Goal: Task Accomplishment & Management: Use online tool/utility

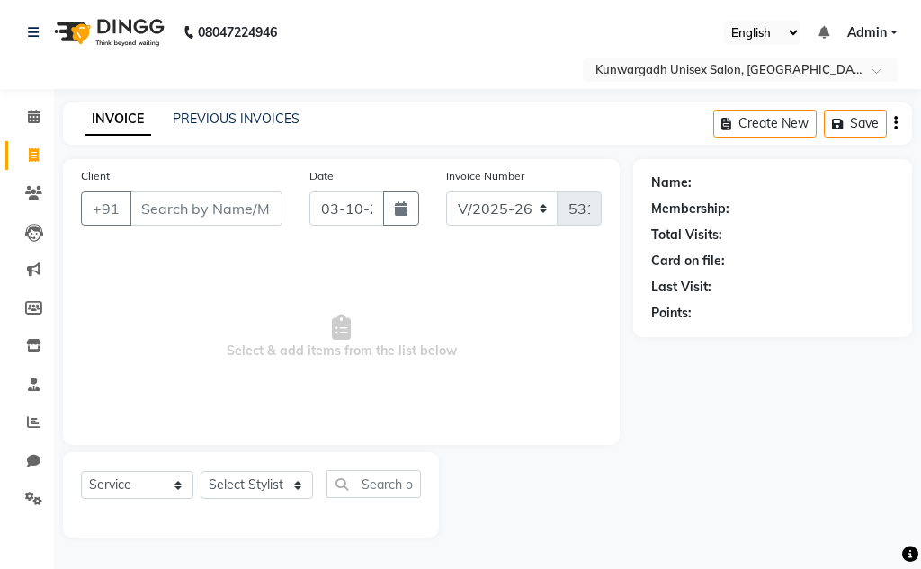
select select "7931"
select select "service"
click at [269, 476] on select "Select Stylist Aarti [PERSON_NAME] Sir Chiku [PERSON_NAME] Devdas [PERSON_NAME]…" at bounding box center [256, 485] width 112 height 28
click at [200, 471] on select "Select Stylist Aarti [PERSON_NAME] Sir Chiku [PERSON_NAME] Devdas [PERSON_NAME]…" at bounding box center [256, 485] width 112 height 28
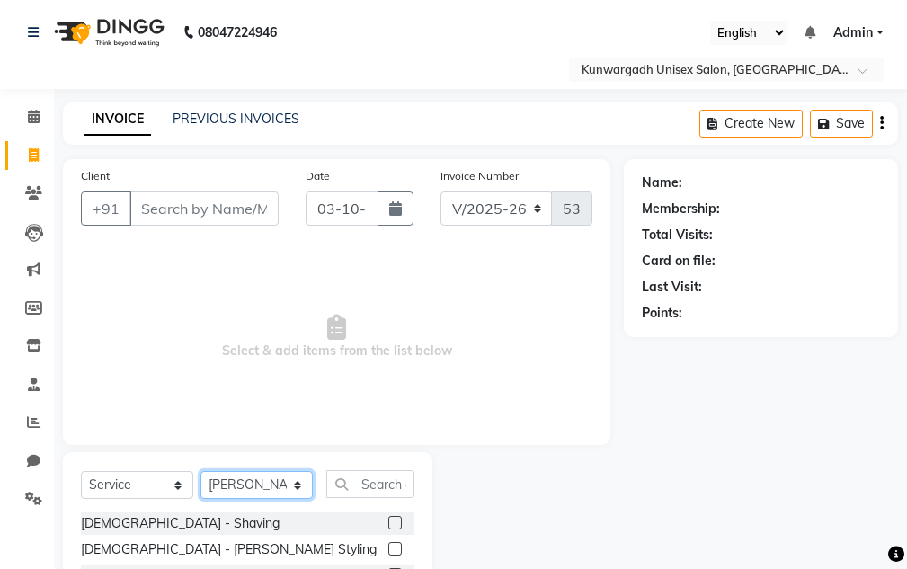
drag, startPoint x: 232, startPoint y: 488, endPoint x: 232, endPoint y: 471, distance: 17.1
click at [232, 488] on select "Select Stylist Aarti [PERSON_NAME] Sir Chiku [PERSON_NAME] Devdas [PERSON_NAME]…" at bounding box center [256, 485] width 112 height 28
select select "85604"
click at [200, 471] on select "Select Stylist Aarti [PERSON_NAME] Sir Chiku [PERSON_NAME] Devdas [PERSON_NAME]…" at bounding box center [256, 485] width 112 height 28
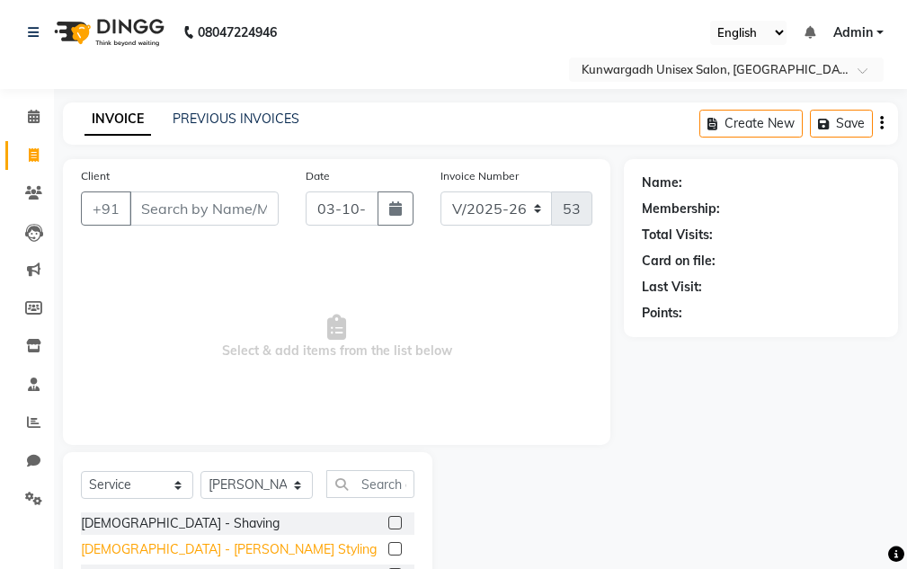
click at [148, 550] on div "[DEMOGRAPHIC_DATA] - [PERSON_NAME] Styling" at bounding box center [229, 549] width 296 height 19
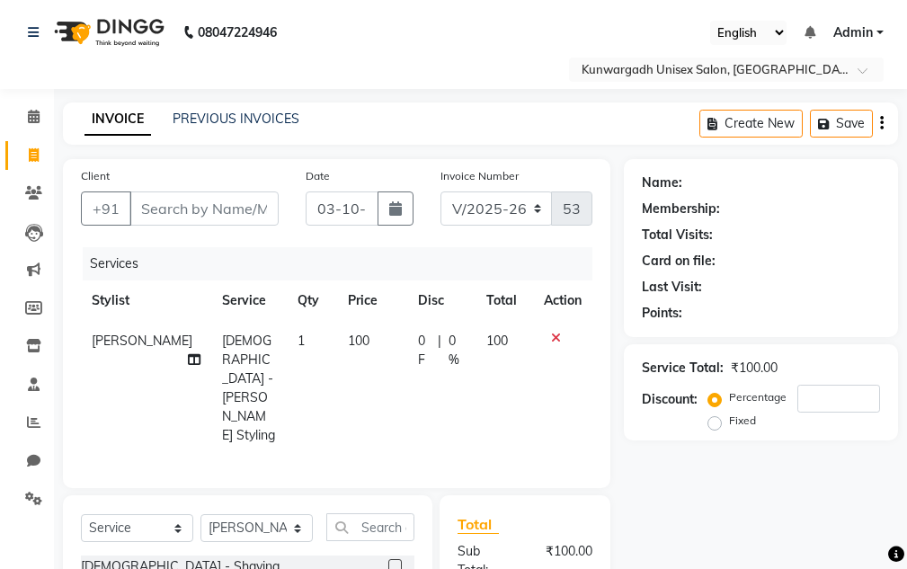
checkbox input "false"
drag, startPoint x: 292, startPoint y: 468, endPoint x: 289, endPoint y: 481, distance: 13.1
click at [288, 514] on select "Select Stylist Aarti [PERSON_NAME] Sir Chiku [PERSON_NAME] Devdas [PERSON_NAME]…" at bounding box center [256, 528] width 112 height 28
select select "82622"
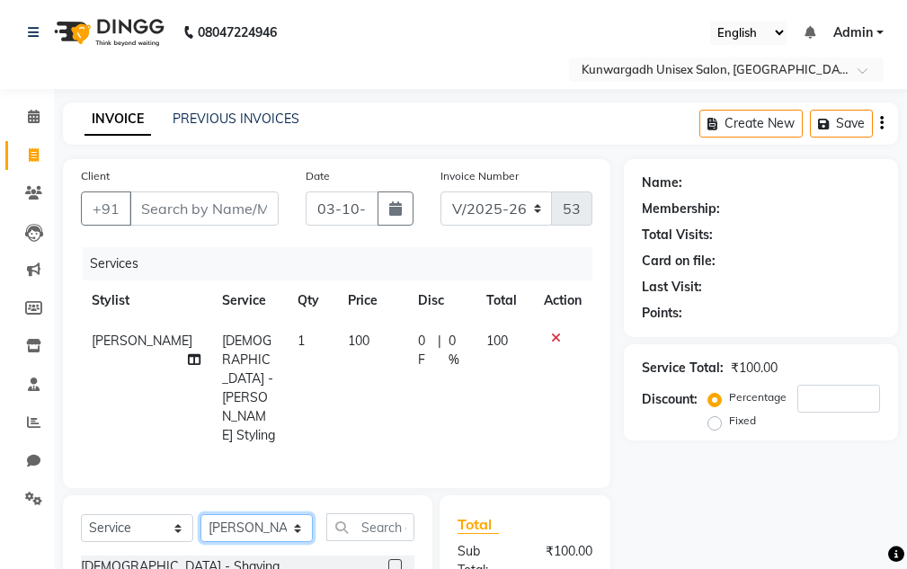
click at [200, 514] on select "Select Stylist Aarti [PERSON_NAME] Sir Chiku [PERSON_NAME] Devdas [PERSON_NAME]…" at bounding box center [256, 528] width 112 height 28
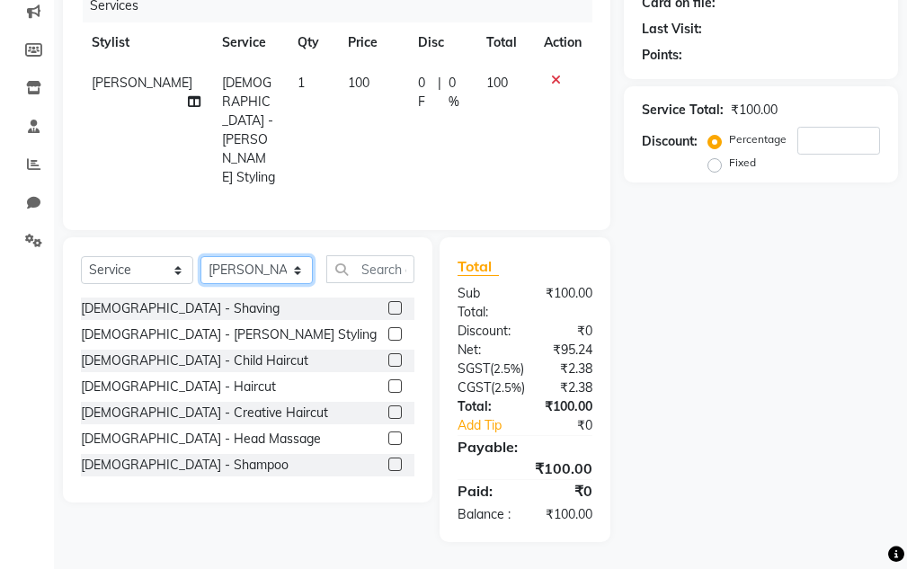
scroll to position [272, 0]
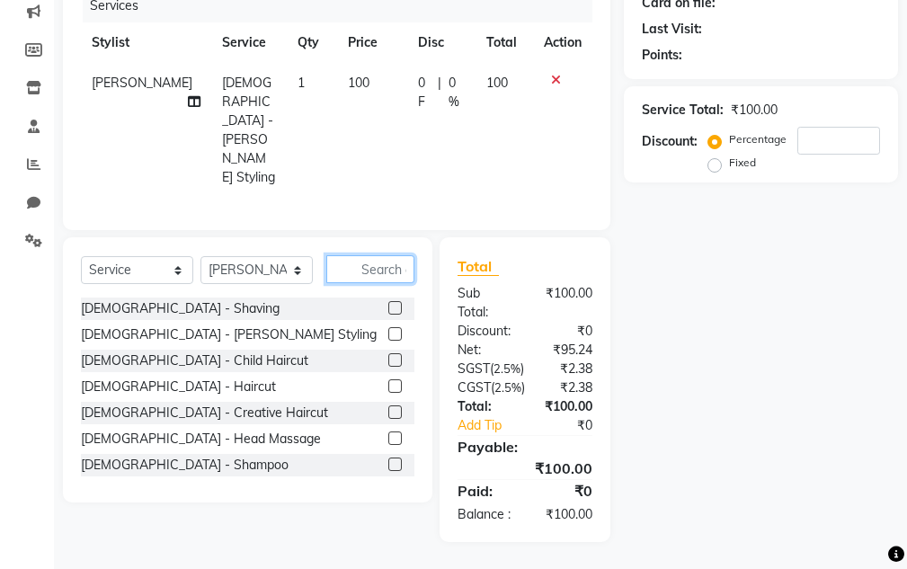
click at [377, 255] on input "text" at bounding box center [370, 269] width 88 height 28
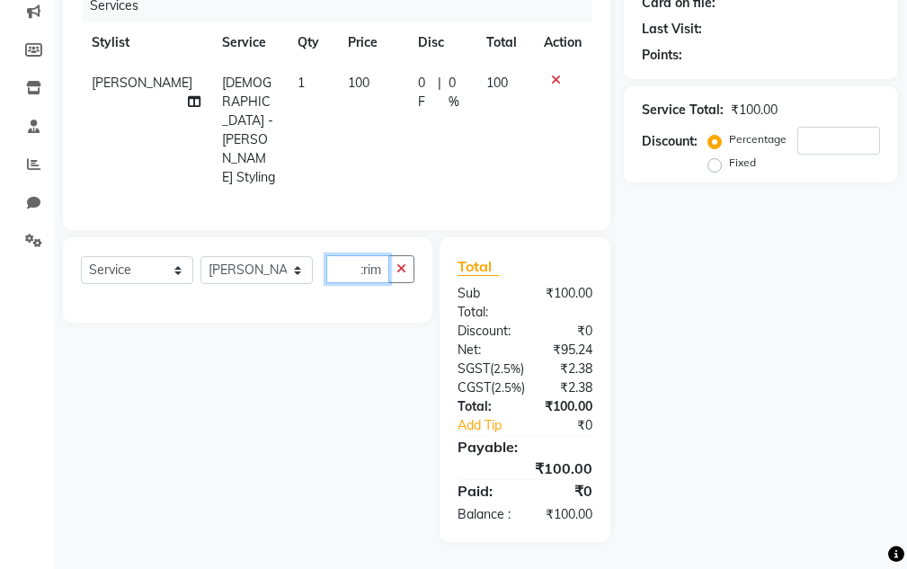
scroll to position [0, 3]
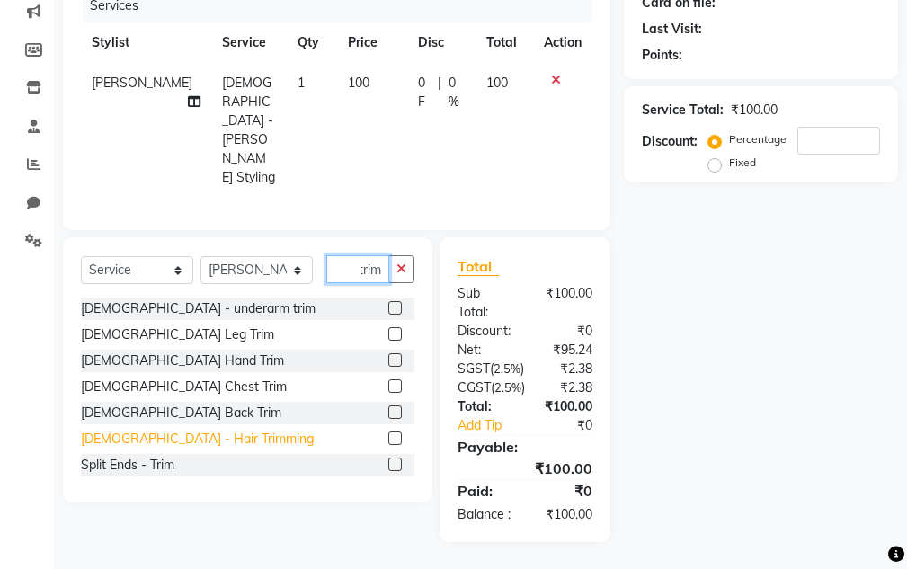
type input "trim"
click at [171, 430] on div "[DEMOGRAPHIC_DATA] - Hair Trimming" at bounding box center [197, 439] width 233 height 19
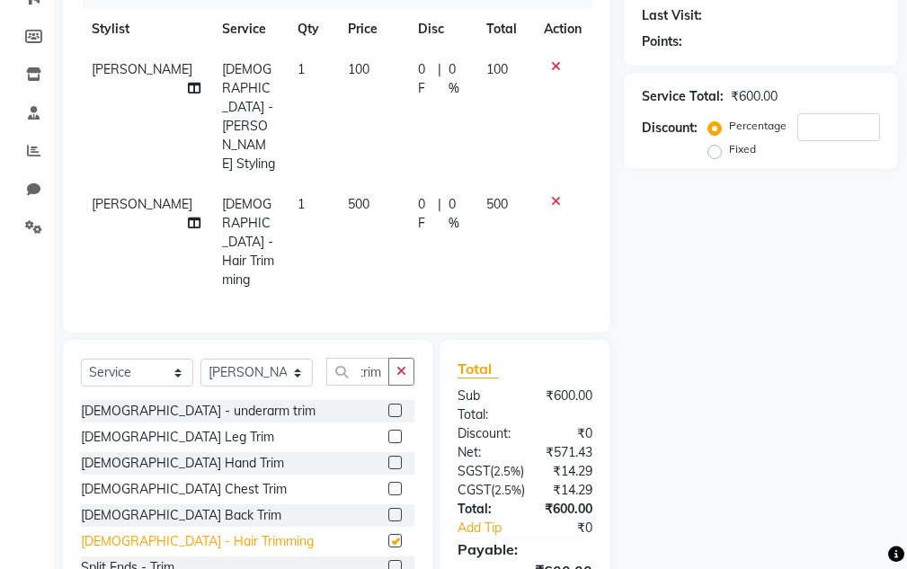
scroll to position [0, 0]
click at [184, 532] on div "[DEMOGRAPHIC_DATA] - Hair Trimming" at bounding box center [197, 541] width 233 height 19
checkbox input "false"
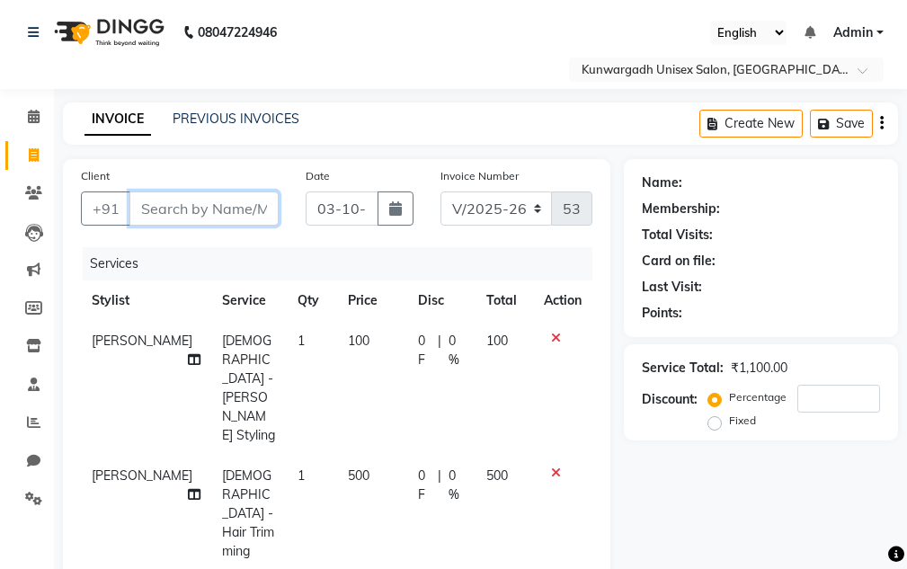
click at [222, 208] on input "Client" at bounding box center [203, 208] width 149 height 34
type input "7"
type input "0"
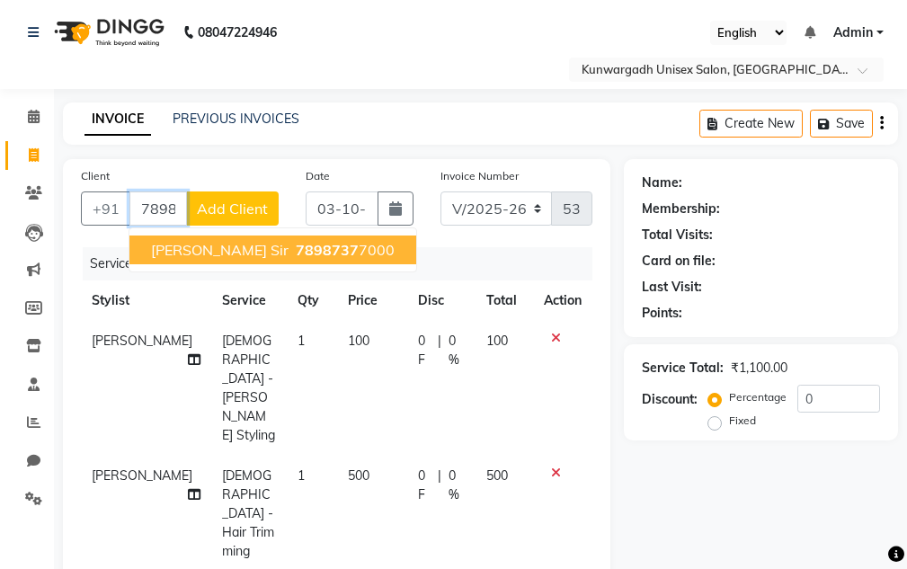
click at [312, 256] on span "7898737" at bounding box center [327, 250] width 63 height 18
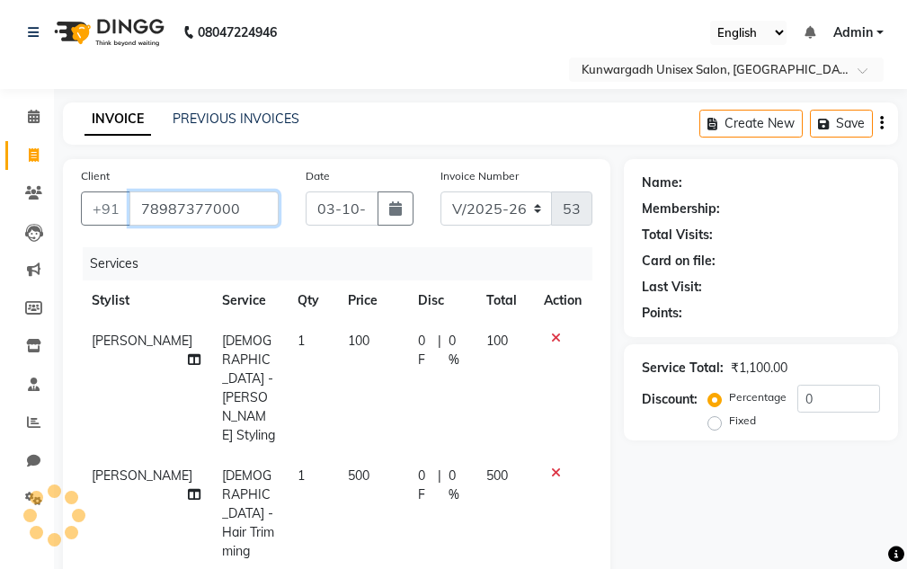
type input "78987377000"
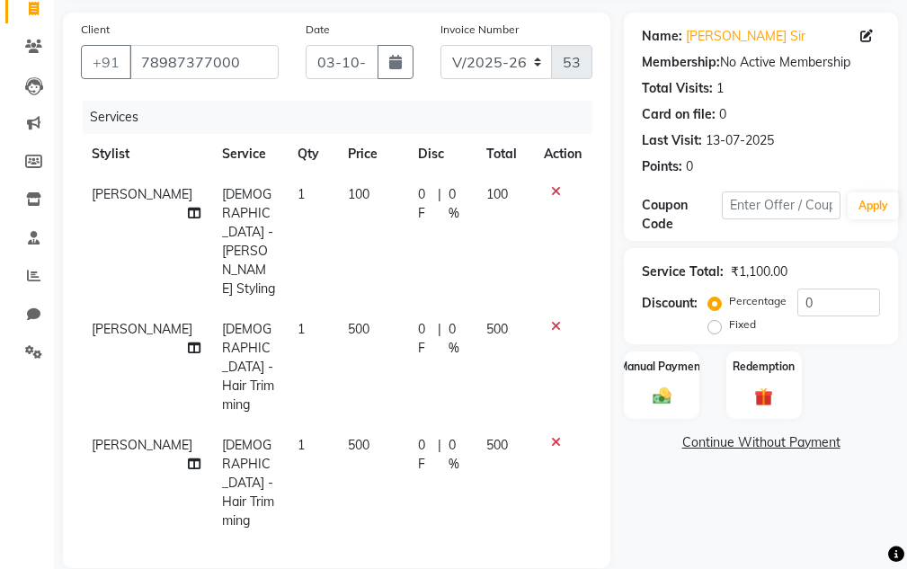
scroll to position [150, 0]
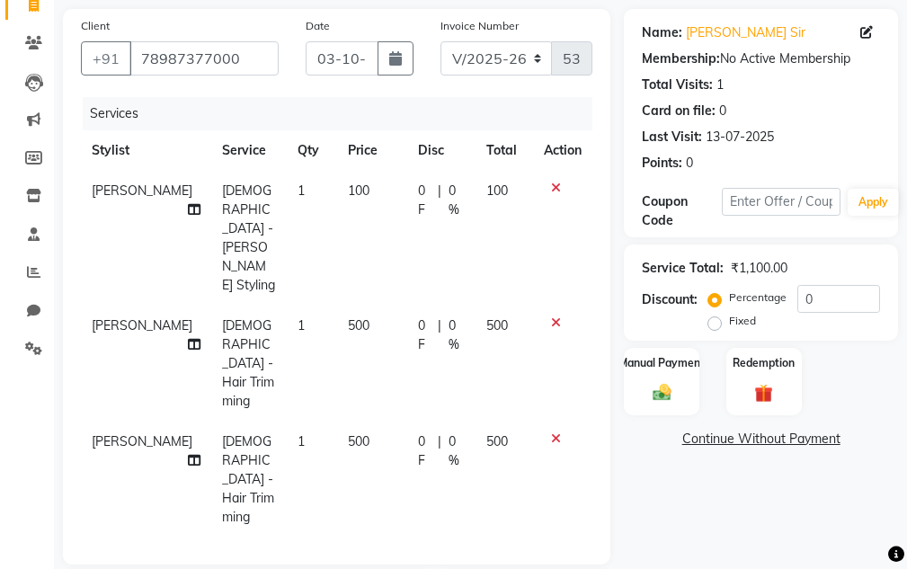
click at [711, 331] on div "Discount: Percentage Fixed 0" at bounding box center [761, 309] width 238 height 49
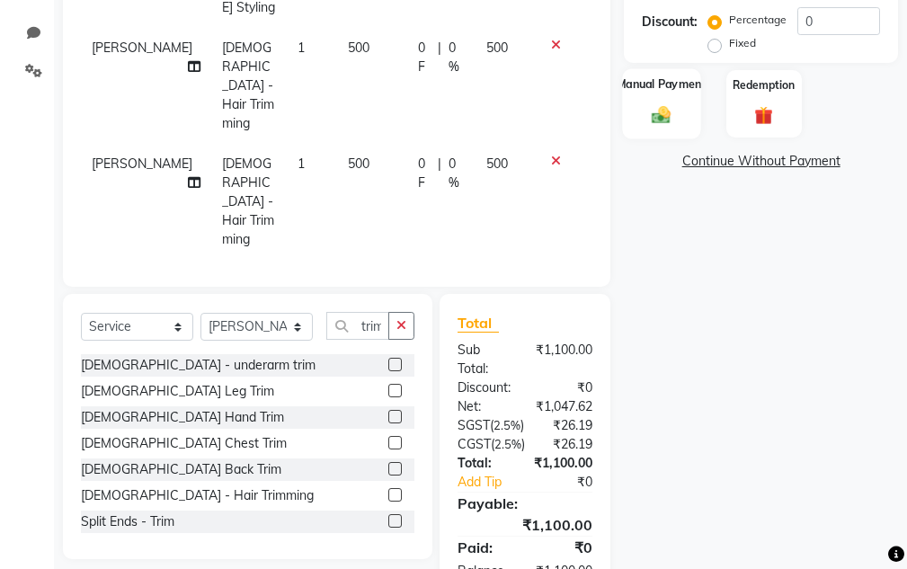
click at [669, 91] on label "Manual Payment" at bounding box center [662, 84] width 90 height 17
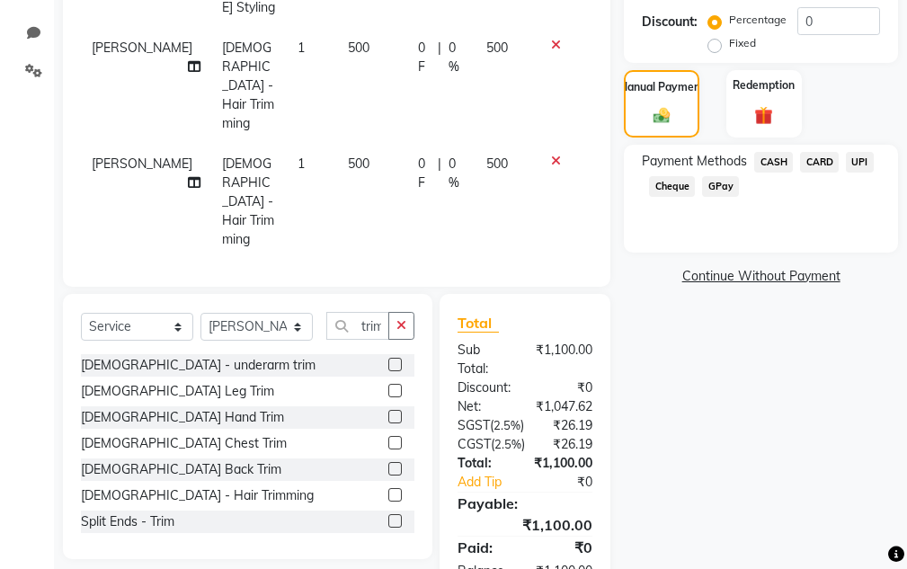
click at [842, 155] on div "UPI" at bounding box center [856, 164] width 35 height 24
drag, startPoint x: 859, startPoint y: 141, endPoint x: 861, endPoint y: 173, distance: 31.6
click at [859, 154] on div "Name: [PERSON_NAME] Sir Membership: No Active Membership Total Visits: 1 Card o…" at bounding box center [768, 174] width 288 height 886
click at [861, 167] on span "UPI" at bounding box center [860, 162] width 28 height 21
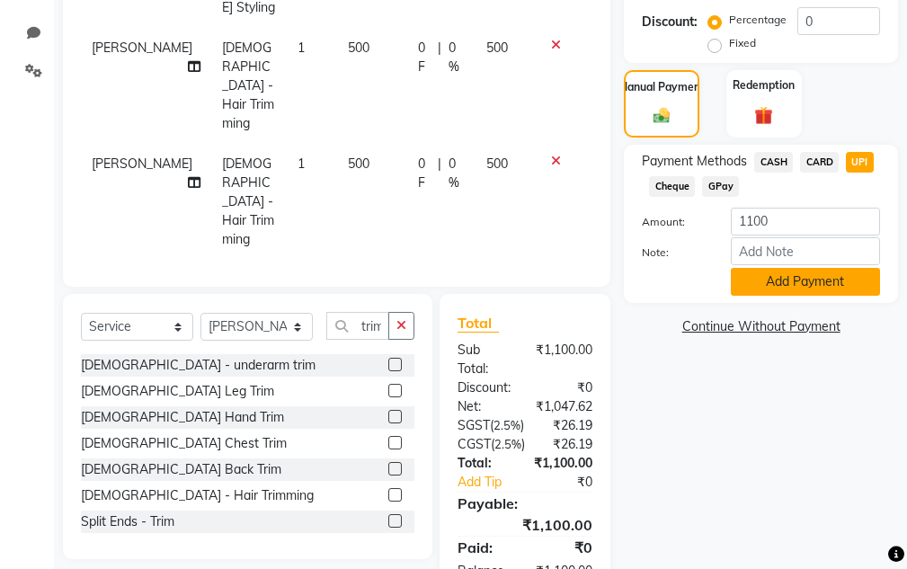
click at [844, 283] on button "Add Payment" at bounding box center [805, 282] width 149 height 28
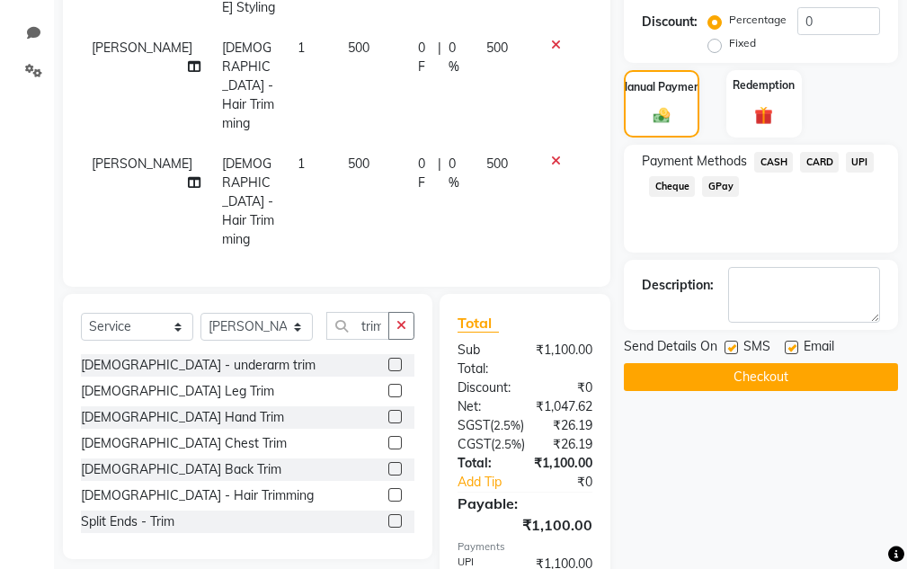
scroll to position [485, 0]
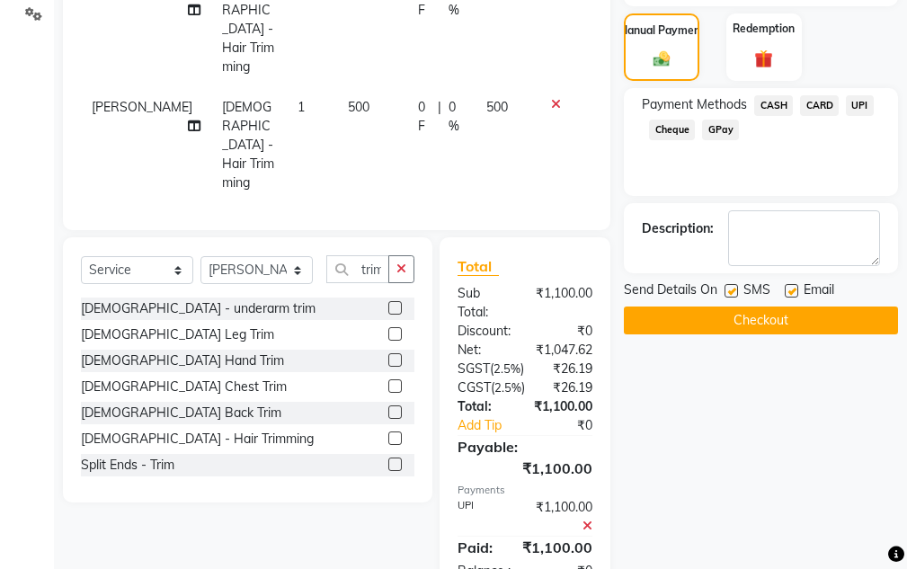
click at [837, 293] on div "Email" at bounding box center [817, 291] width 64 height 22
click at [836, 298] on div "Email" at bounding box center [817, 291] width 64 height 22
click at [830, 318] on button "Checkout" at bounding box center [761, 321] width 274 height 28
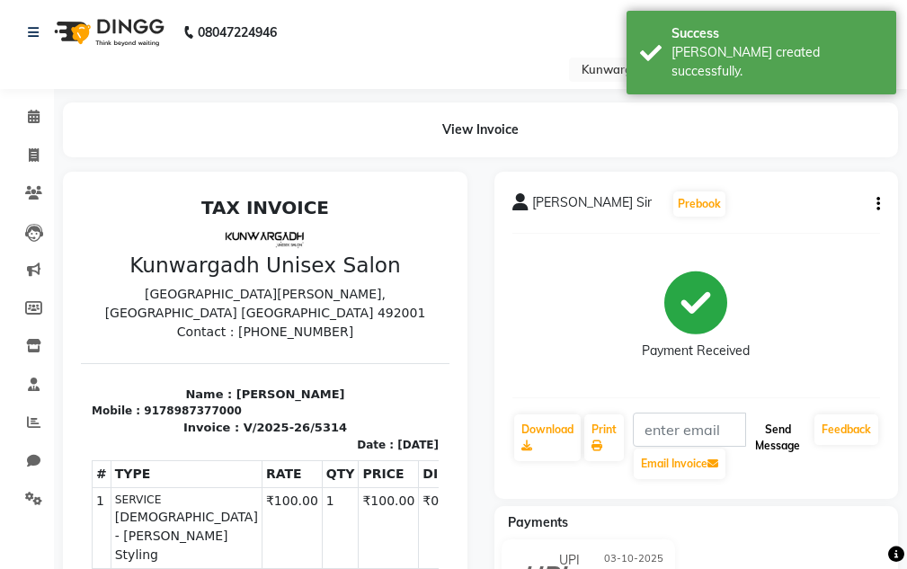
click at [792, 428] on button "Send Message" at bounding box center [777, 437] width 59 height 47
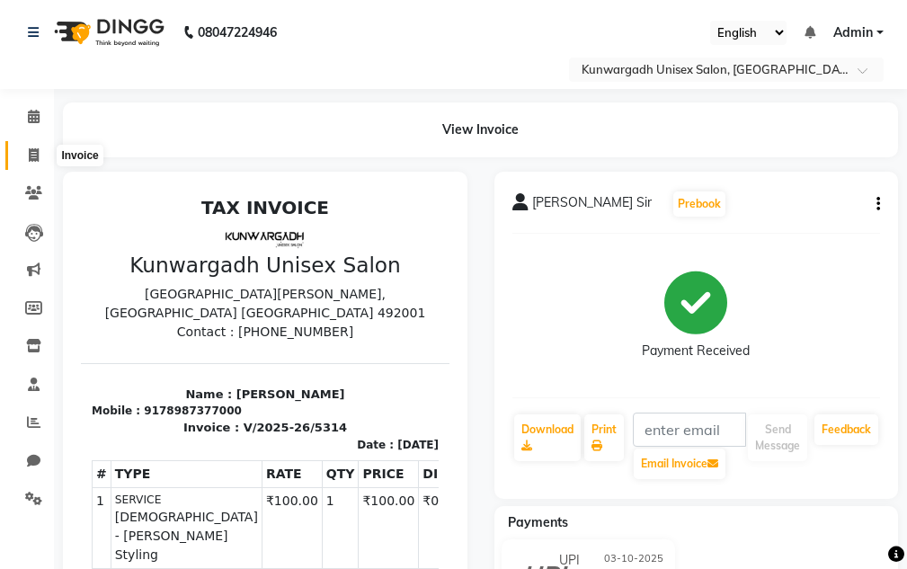
click at [25, 154] on span at bounding box center [33, 156] width 31 height 21
select select "service"
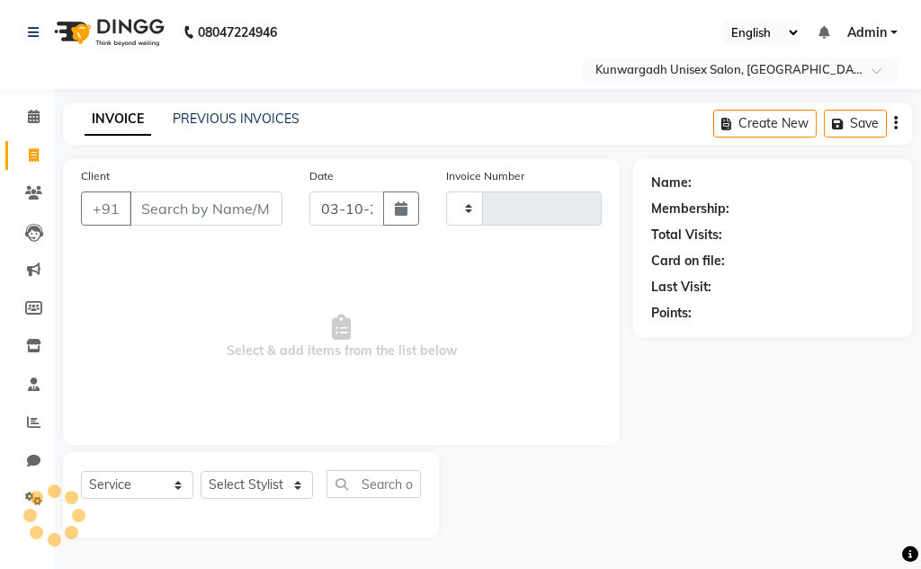
type input "5315"
select select "7931"
click at [238, 111] on link "PREVIOUS INVOICES" at bounding box center [236, 119] width 127 height 16
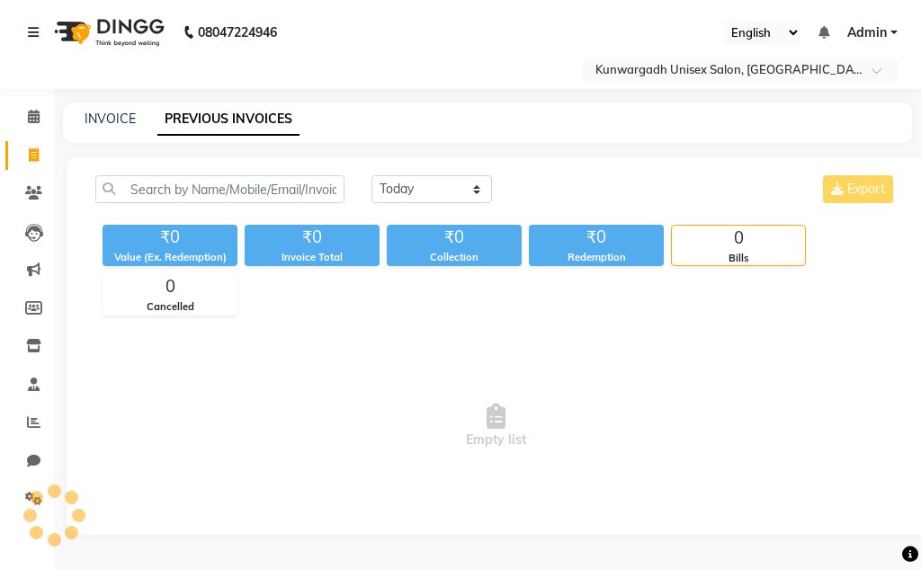
click at [236, 121] on link "PREVIOUS INVOICES" at bounding box center [228, 119] width 142 height 32
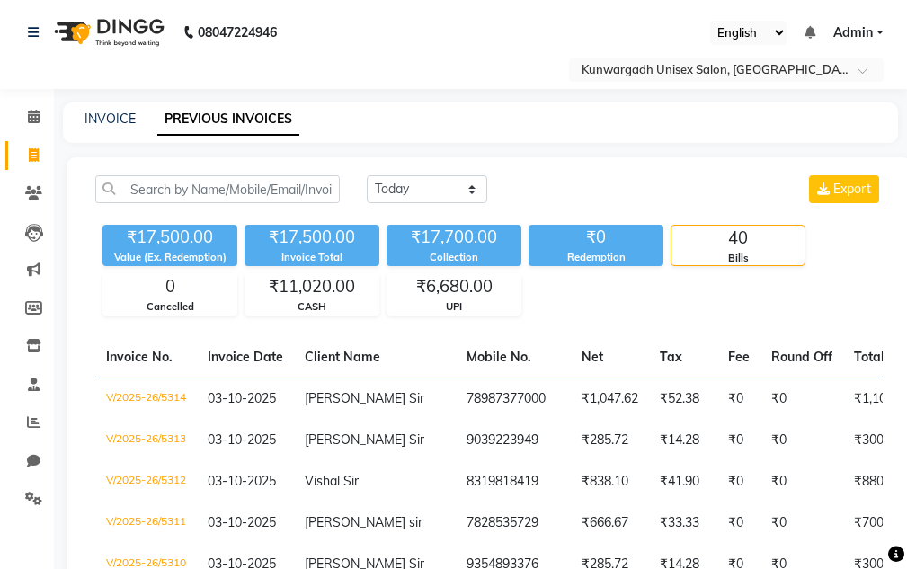
click at [75, 112] on div "INVOICE PREVIOUS INVOICES" at bounding box center [470, 119] width 814 height 19
click at [149, 125] on div "INVOICE PREVIOUS INVOICES" at bounding box center [470, 119] width 814 height 19
click at [81, 109] on div "INVOICE PREVIOUS INVOICES" at bounding box center [480, 122] width 835 height 40
click at [107, 121] on link "INVOICE" at bounding box center [110, 119] width 51 height 16
select select "service"
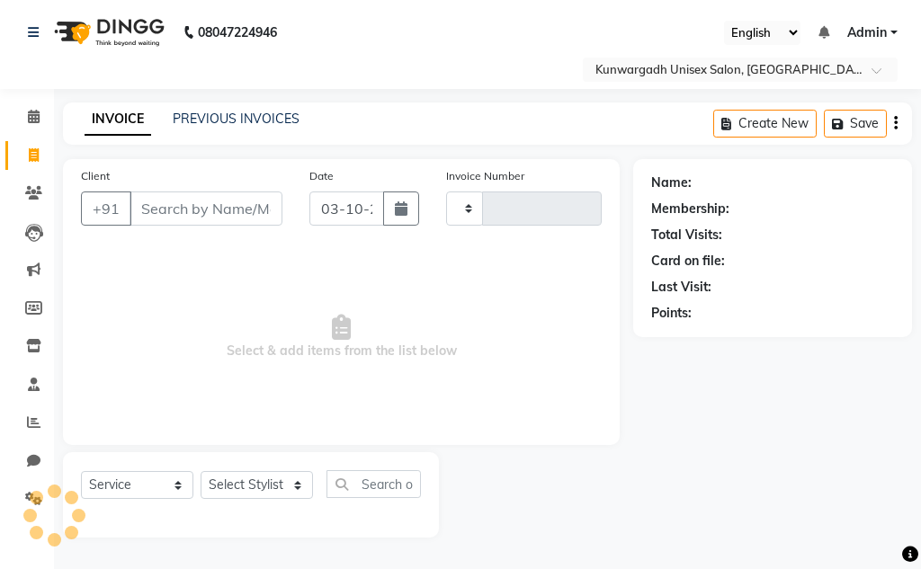
type input "5315"
select select "7931"
drag, startPoint x: 263, startPoint y: 467, endPoint x: 261, endPoint y: 479, distance: 11.8
click at [262, 468] on div "Select Service Product Membership Package Voucher Prepaid Gift Card Select Styl…" at bounding box center [251, 494] width 376 height 85
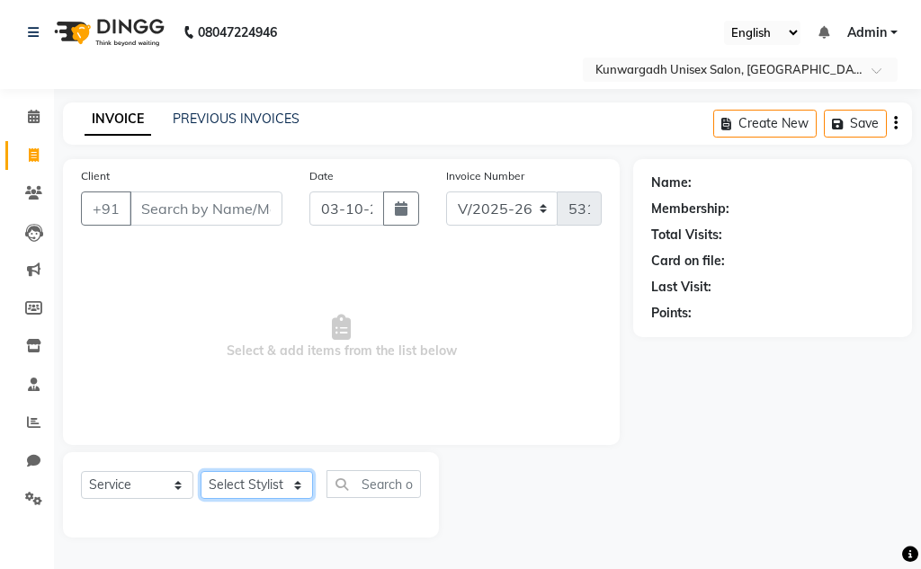
click at [261, 479] on select "Select Stylist Aarti [PERSON_NAME] Sir Chiku [PERSON_NAME] Devdas [PERSON_NAME]…" at bounding box center [256, 485] width 112 height 28
select select "82467"
click at [200, 471] on select "Select Stylist Aarti [PERSON_NAME] Sir Chiku [PERSON_NAME] Devdas [PERSON_NAME]…" at bounding box center [256, 485] width 112 height 28
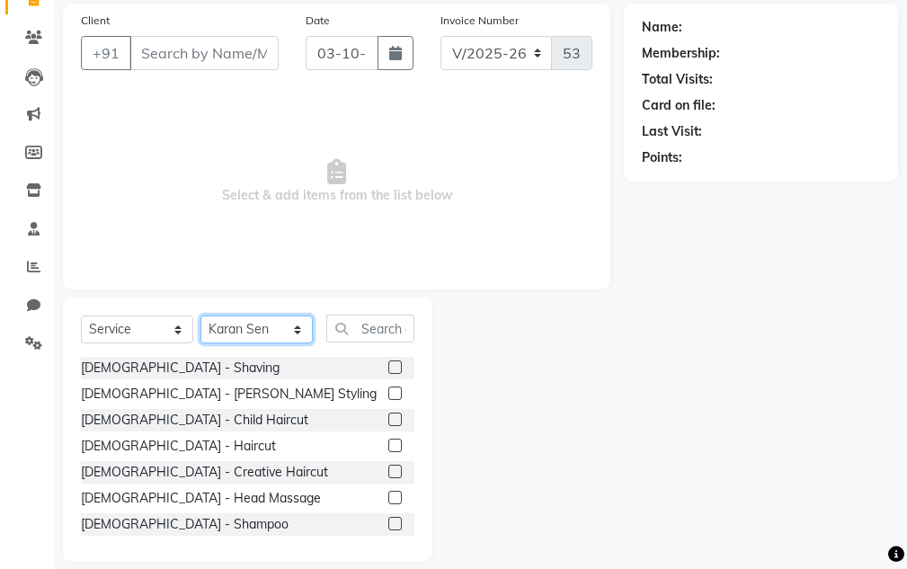
scroll to position [175, 0]
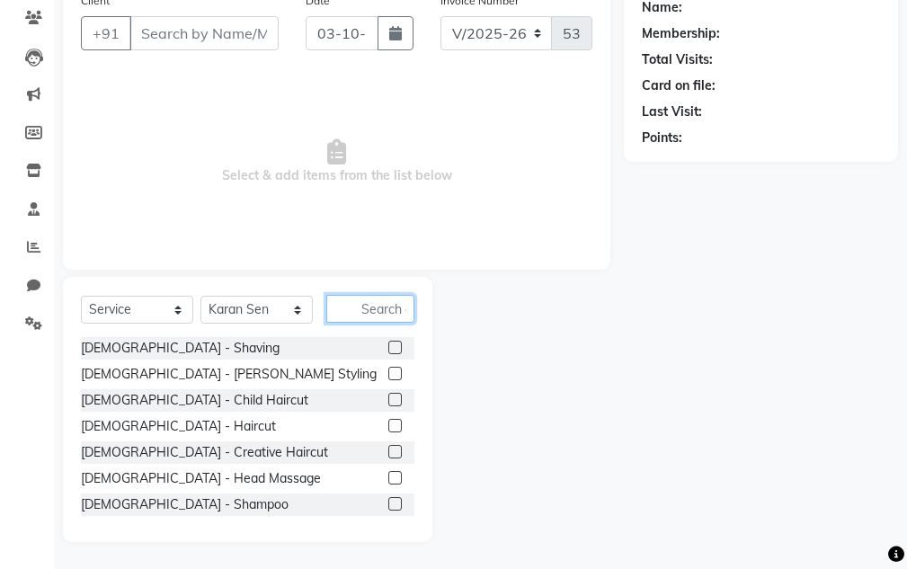
click at [370, 319] on input "text" at bounding box center [370, 309] width 88 height 28
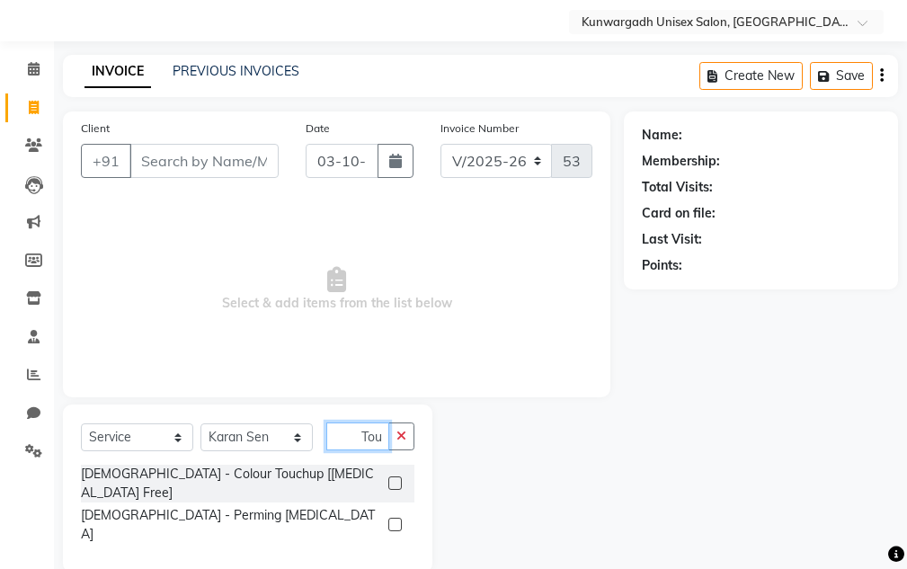
scroll to position [22, 0]
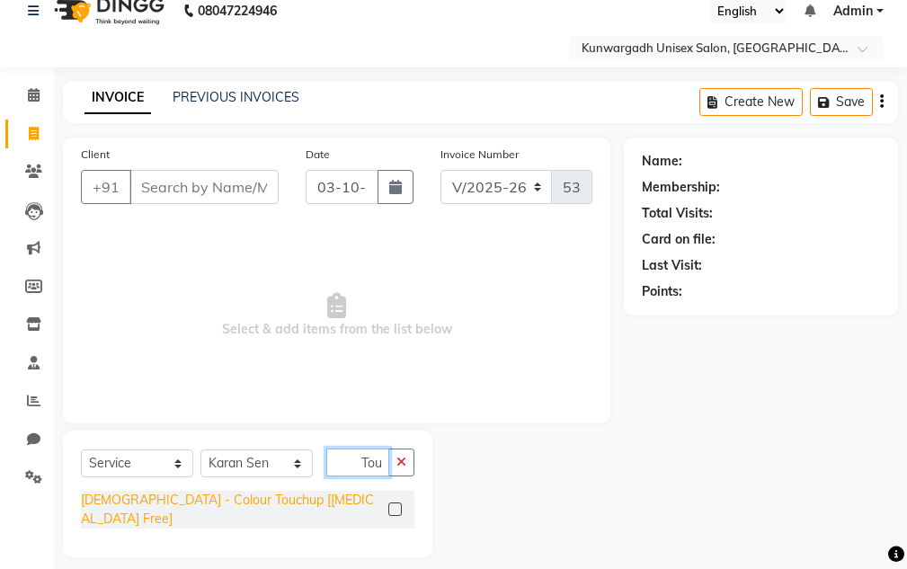
type input "Tou"
click at [190, 506] on div "[DEMOGRAPHIC_DATA] - Colour Touchup [[MEDICAL_DATA] Free]" at bounding box center [231, 510] width 300 height 38
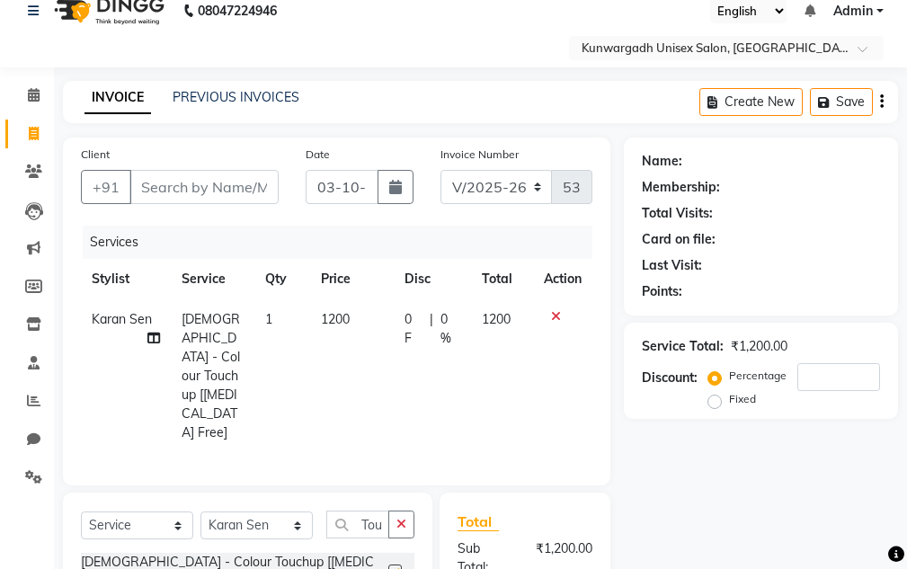
checkbox input "false"
drag, startPoint x: 171, startPoint y: 201, endPoint x: 176, endPoint y: 188, distance: 14.5
click at [175, 190] on input "Client" at bounding box center [203, 187] width 149 height 34
click at [176, 188] on input "Client" at bounding box center [203, 187] width 149 height 34
type input "8"
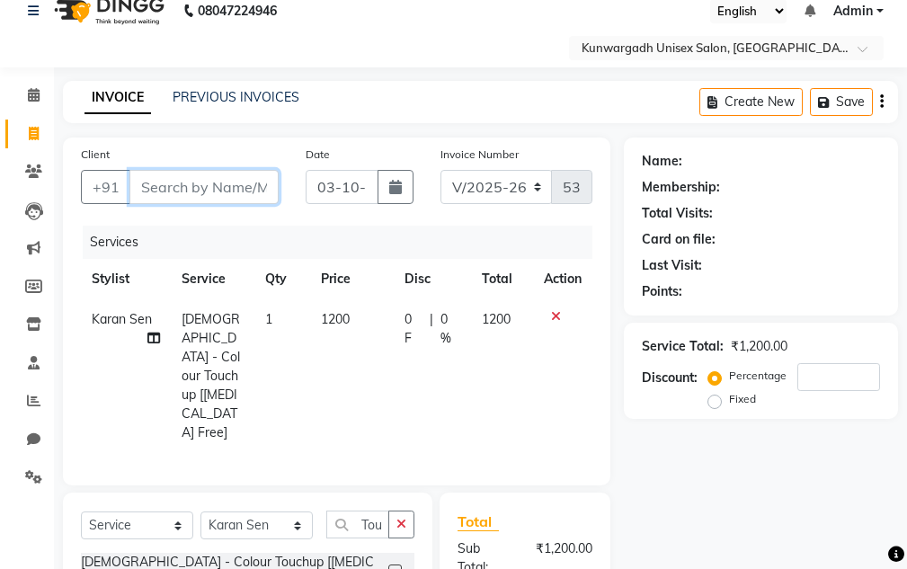
type input "0"
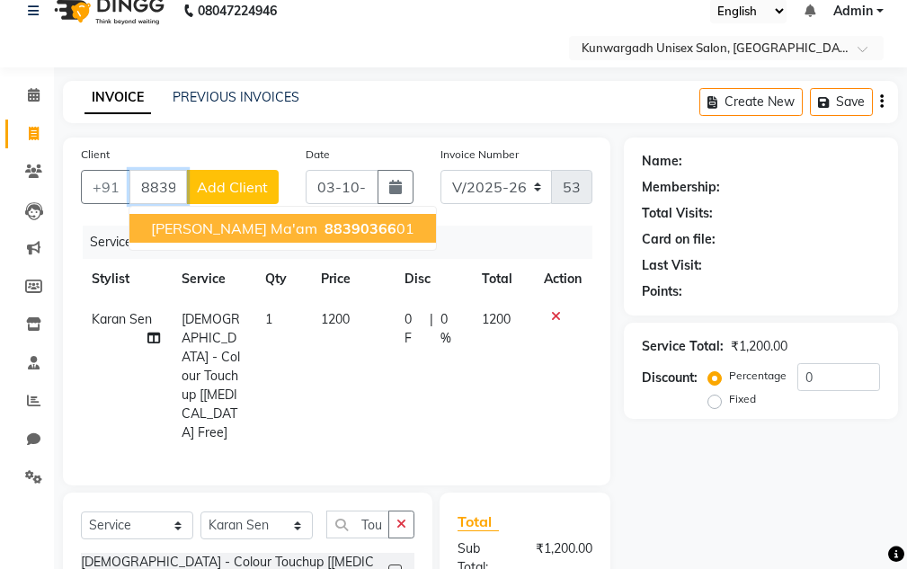
click at [187, 236] on span "[PERSON_NAME] Ma'am" at bounding box center [234, 228] width 166 height 18
type input "8839036601"
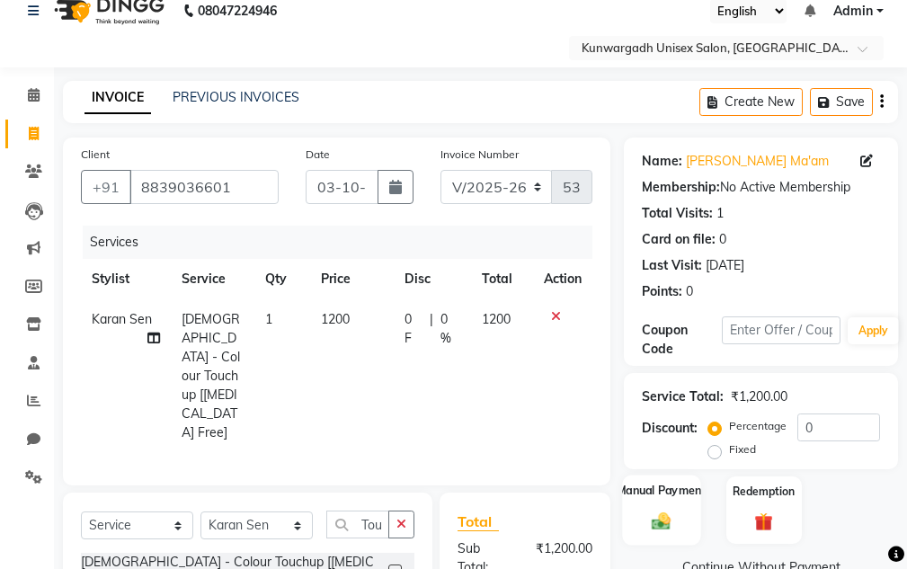
click at [657, 494] on label "Manual Payment" at bounding box center [662, 490] width 90 height 17
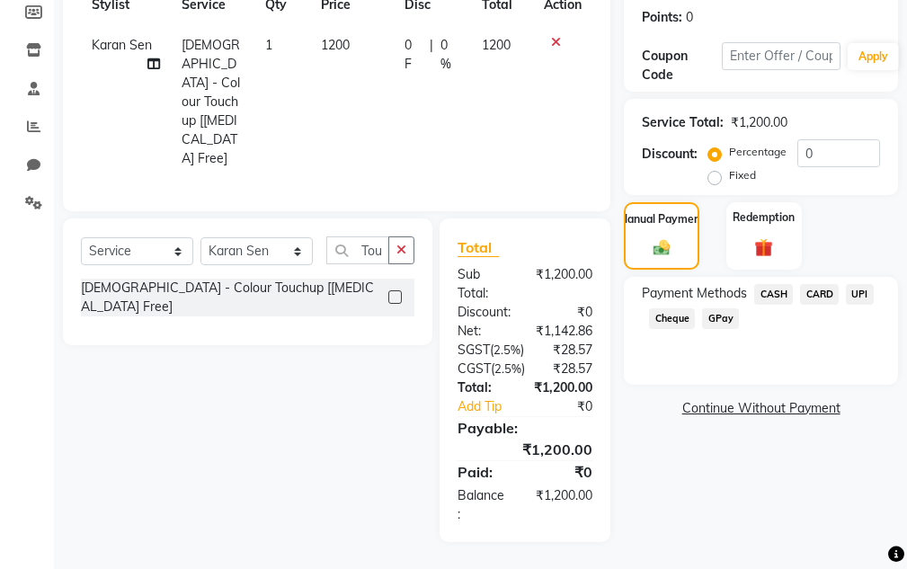
click at [752, 284] on div "CASH" at bounding box center [770, 296] width 46 height 24
click at [755, 284] on div "CASH" at bounding box center [770, 296] width 46 height 24
click at [779, 284] on span "CASH" at bounding box center [773, 294] width 39 height 21
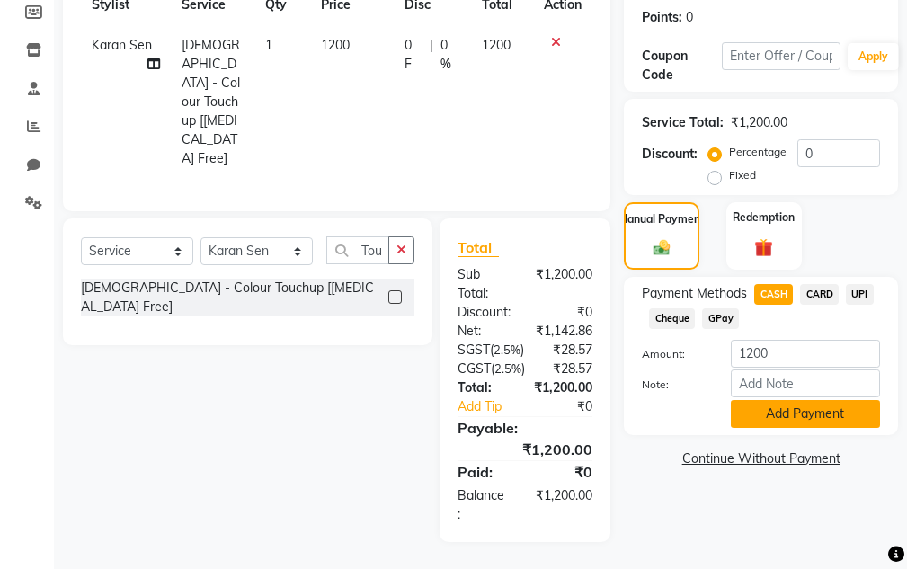
click at [772, 400] on button "Add Payment" at bounding box center [805, 414] width 149 height 28
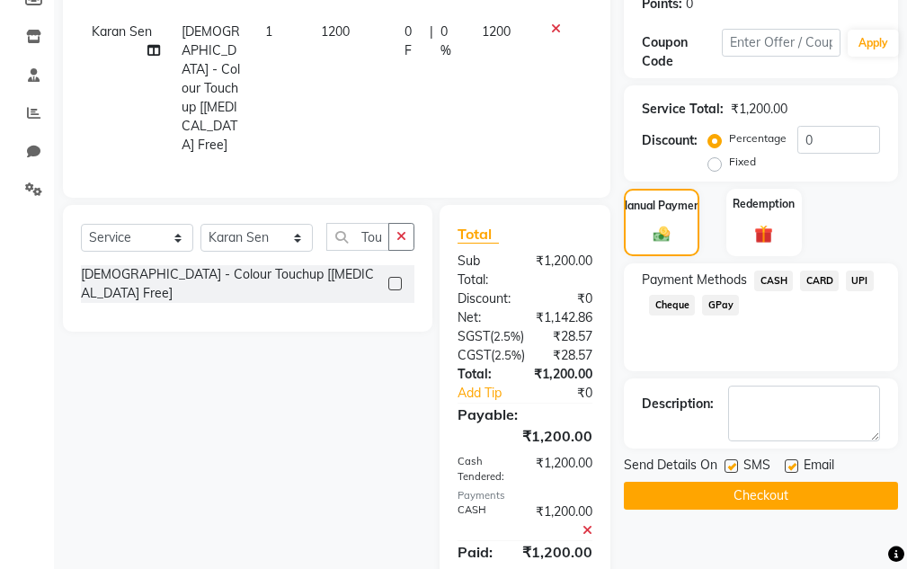
scroll to position [403, 0]
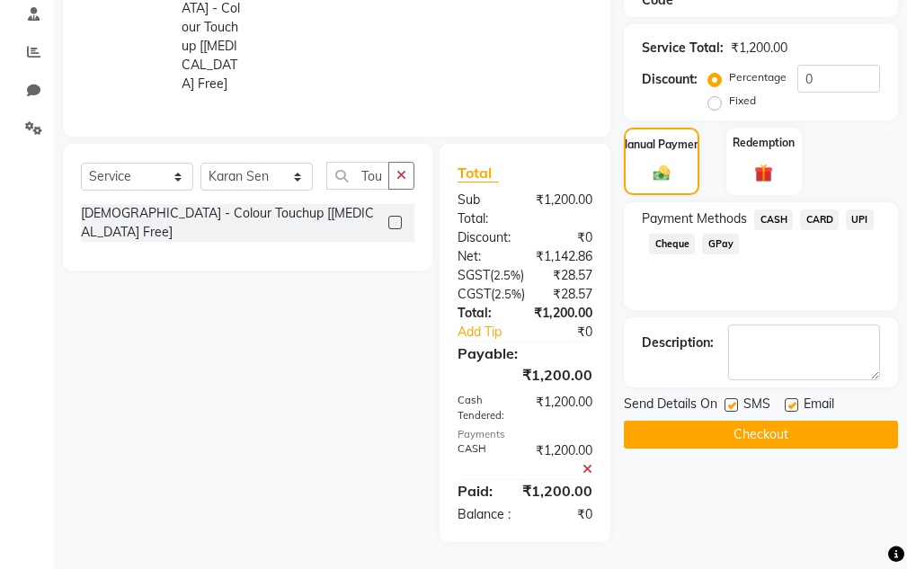
click at [766, 421] on button "Checkout" at bounding box center [761, 435] width 274 height 28
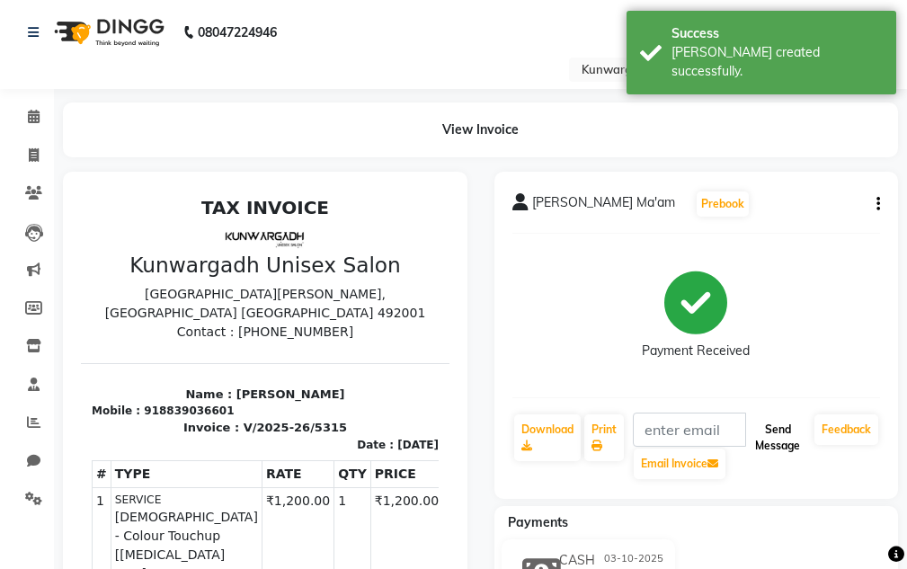
drag, startPoint x: 793, startPoint y: 432, endPoint x: 792, endPoint y: 422, distance: 10.8
click at [791, 432] on button "Send Message" at bounding box center [777, 437] width 59 height 47
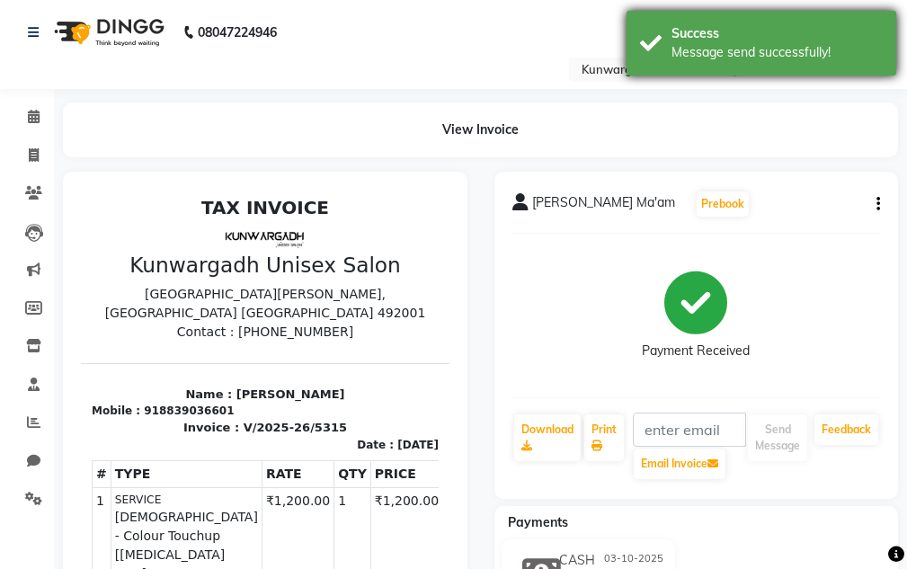
click at [809, 51] on div "Message send successfully!" at bounding box center [777, 52] width 211 height 19
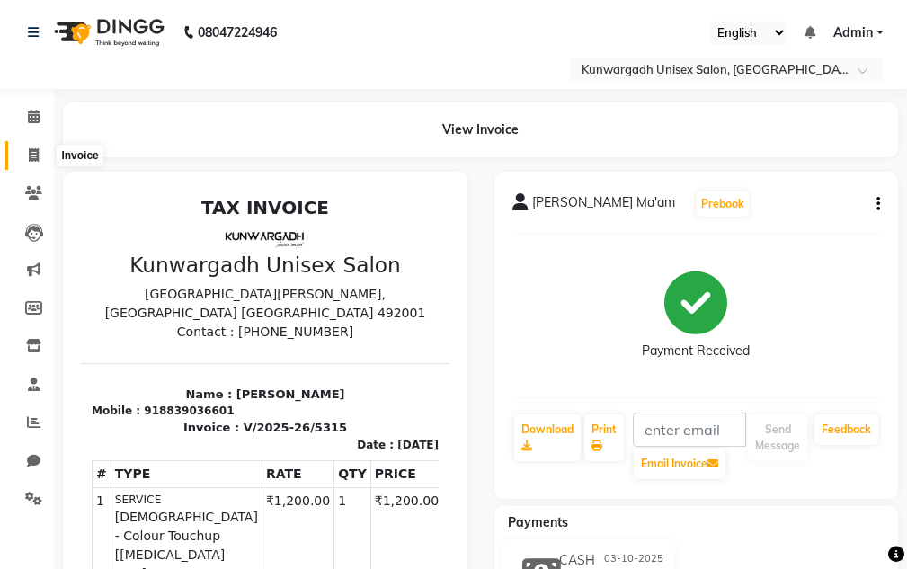
drag, startPoint x: 41, startPoint y: 159, endPoint x: 57, endPoint y: 153, distance: 16.5
click at [41, 159] on span at bounding box center [33, 156] width 31 height 21
select select "service"
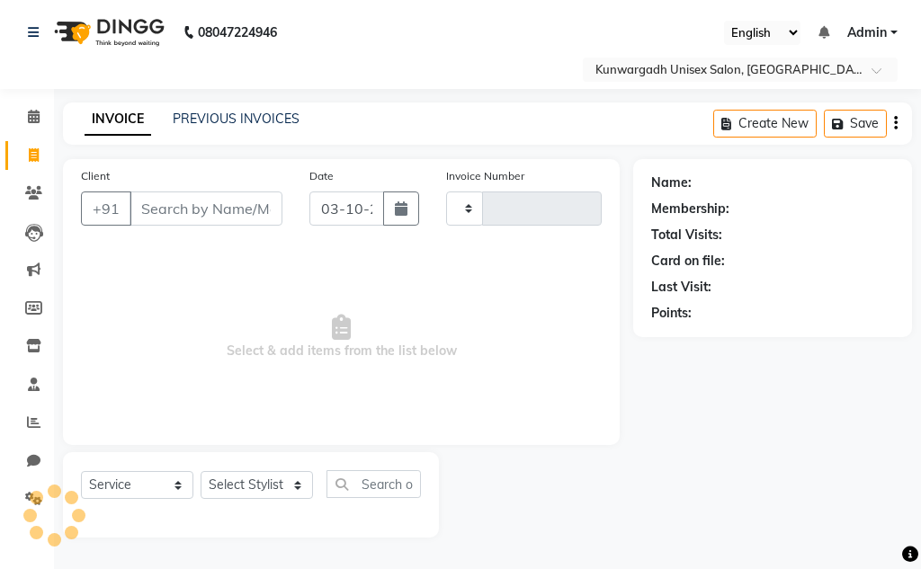
type input "5316"
select select "7931"
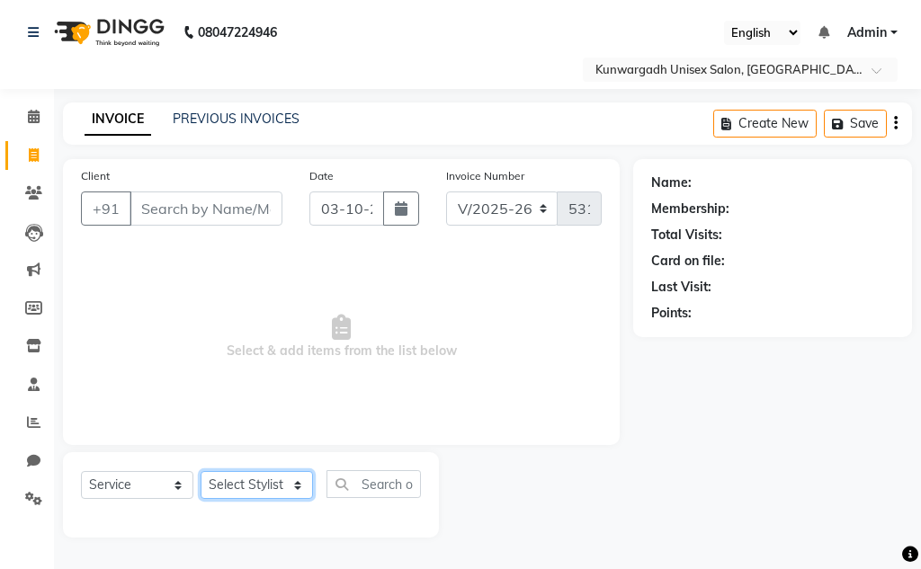
drag, startPoint x: 256, startPoint y: 489, endPoint x: 256, endPoint y: 473, distance: 16.2
click at [255, 487] on select "Select Stylist Aarti [PERSON_NAME] Sir Chiku [PERSON_NAME] Devdas [PERSON_NAME]…" at bounding box center [256, 485] width 112 height 28
select select "82467"
click at [200, 471] on select "Select Stylist Aarti [PERSON_NAME] Sir Chiku [PERSON_NAME] Devdas [PERSON_NAME]…" at bounding box center [256, 485] width 112 height 28
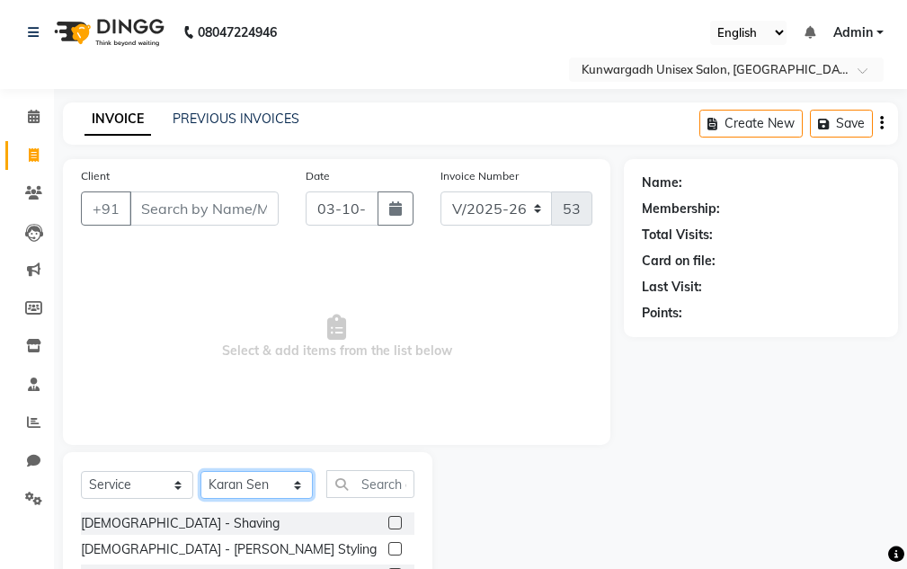
scroll to position [175, 0]
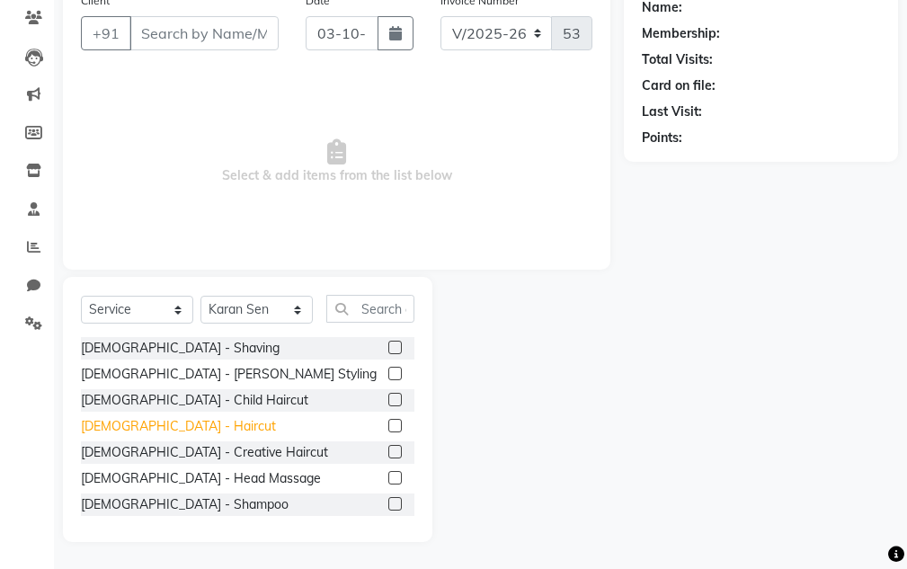
click at [157, 429] on div "[DEMOGRAPHIC_DATA] - Haircut" at bounding box center [178, 426] width 195 height 19
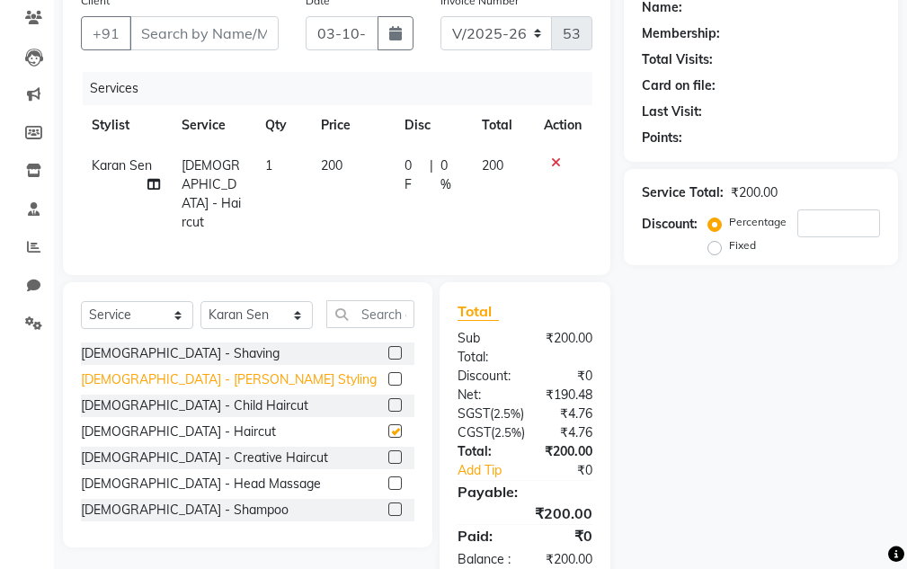
checkbox input "false"
click at [159, 372] on div "[DEMOGRAPHIC_DATA] - [PERSON_NAME] Styling" at bounding box center [229, 379] width 296 height 19
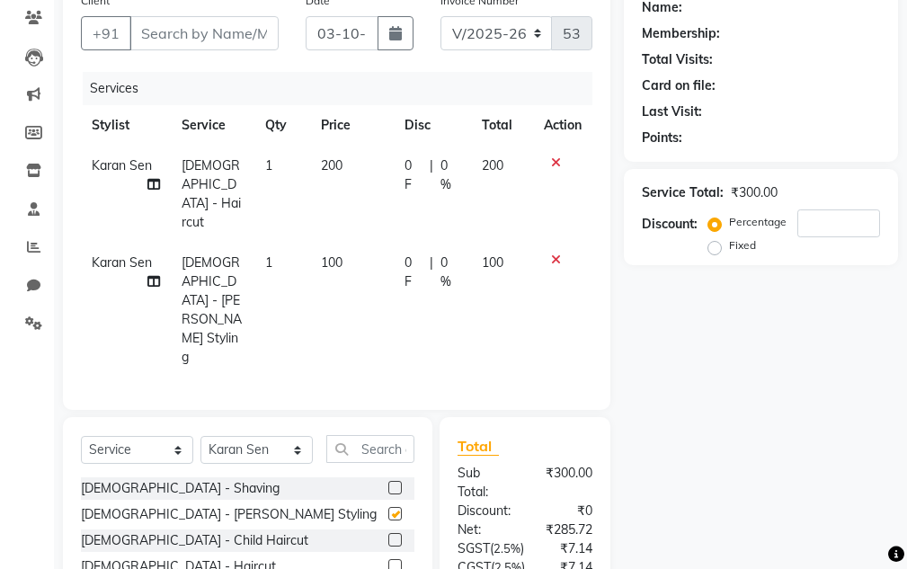
checkbox input "false"
click at [154, 35] on input "Client" at bounding box center [203, 33] width 149 height 34
click at [249, 37] on input "Client" at bounding box center [203, 33] width 149 height 34
type input "9"
type input "0"
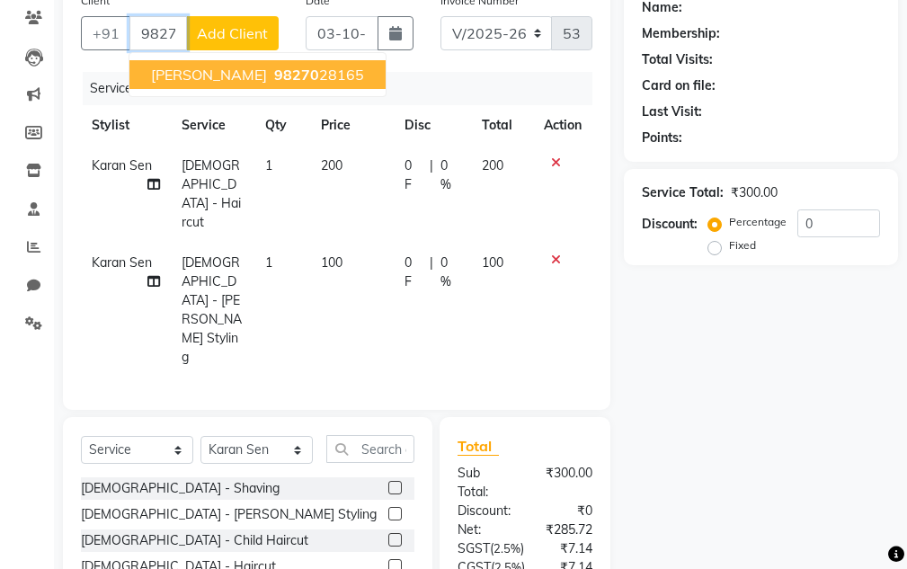
type input "9827028165"
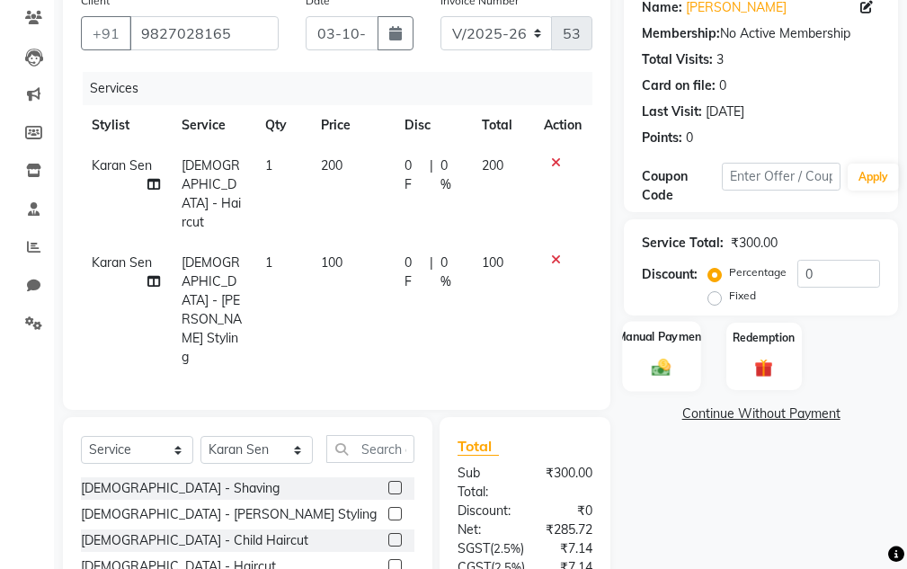
click at [662, 342] on label "Manual Payment" at bounding box center [662, 336] width 90 height 17
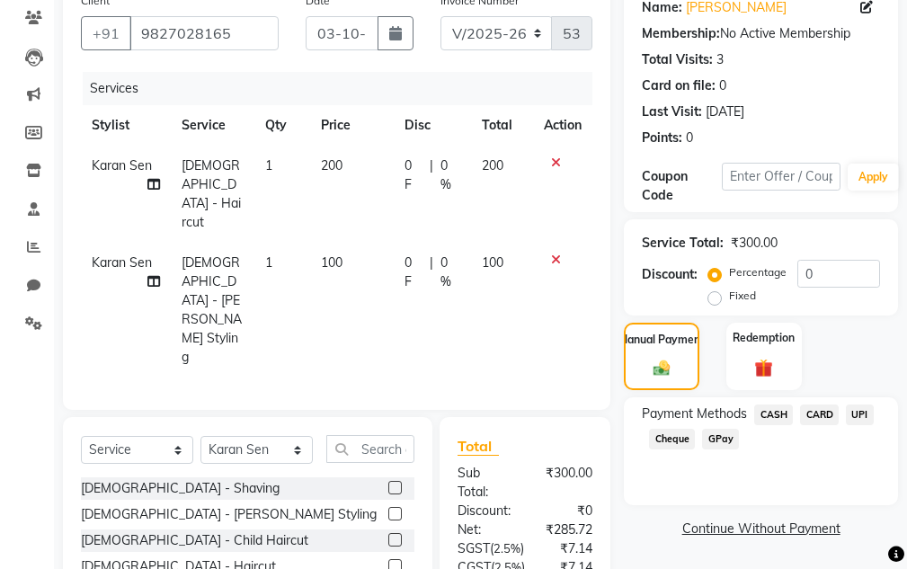
scroll to position [331, 0]
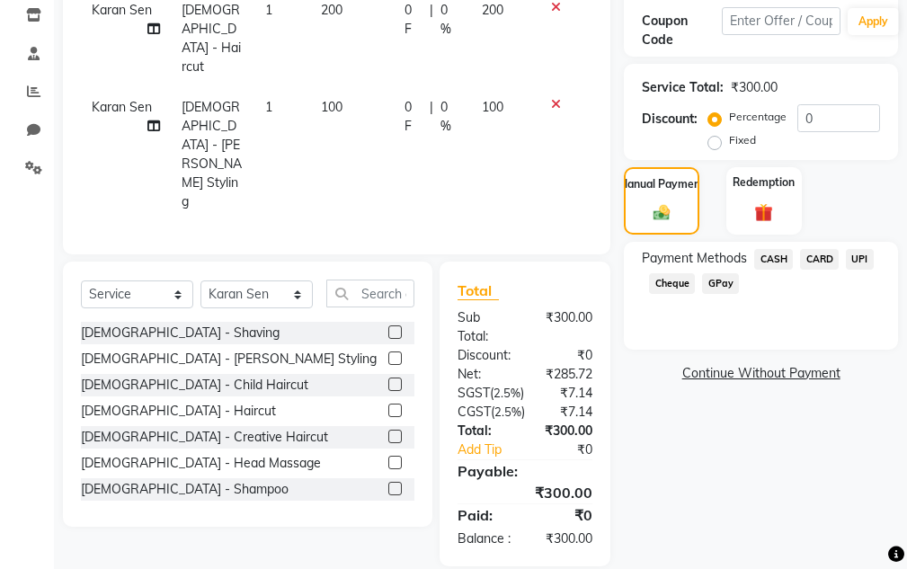
click at [777, 259] on span "CASH" at bounding box center [773, 259] width 39 height 21
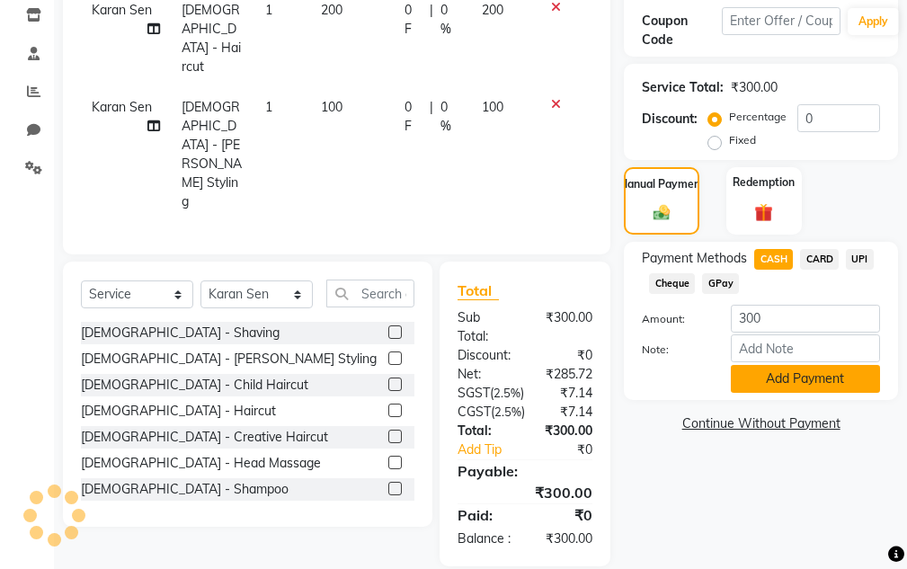
click at [761, 389] on button "Add Payment" at bounding box center [805, 379] width 149 height 28
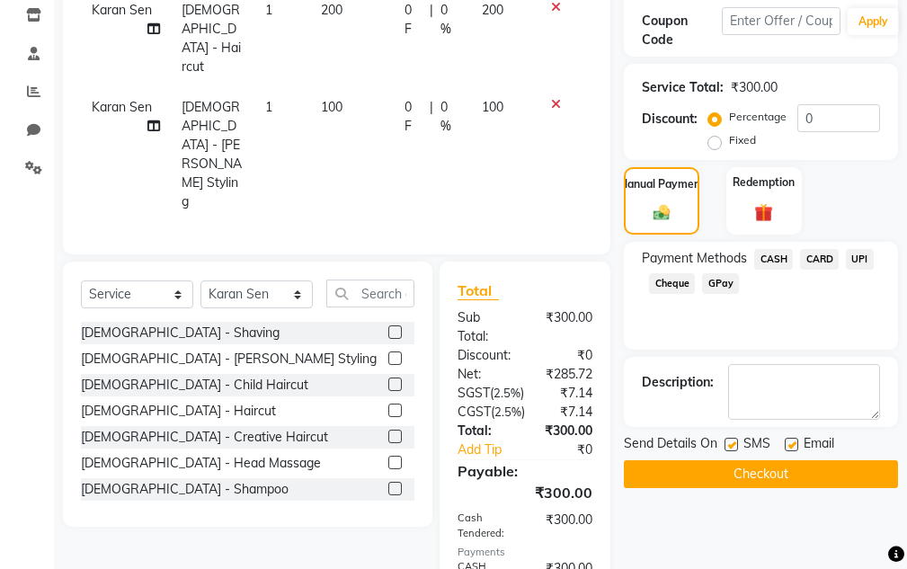
scroll to position [424, 0]
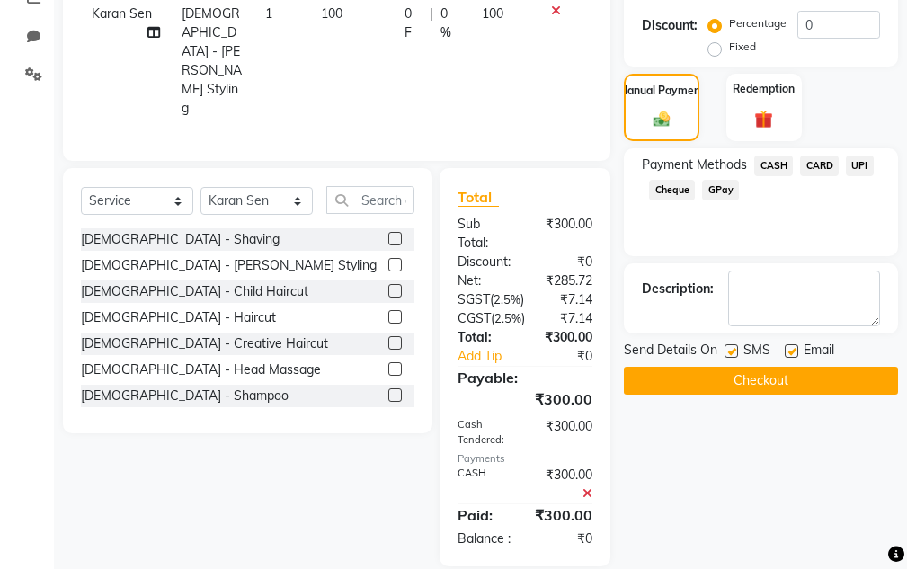
click at [759, 379] on button "Checkout" at bounding box center [761, 381] width 274 height 28
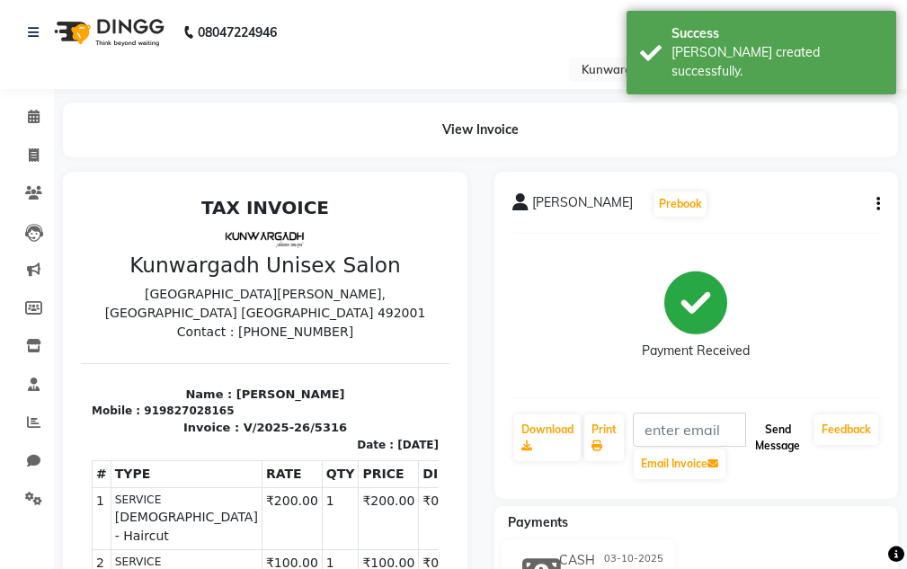
click at [768, 451] on button "Send Message" at bounding box center [777, 437] width 59 height 47
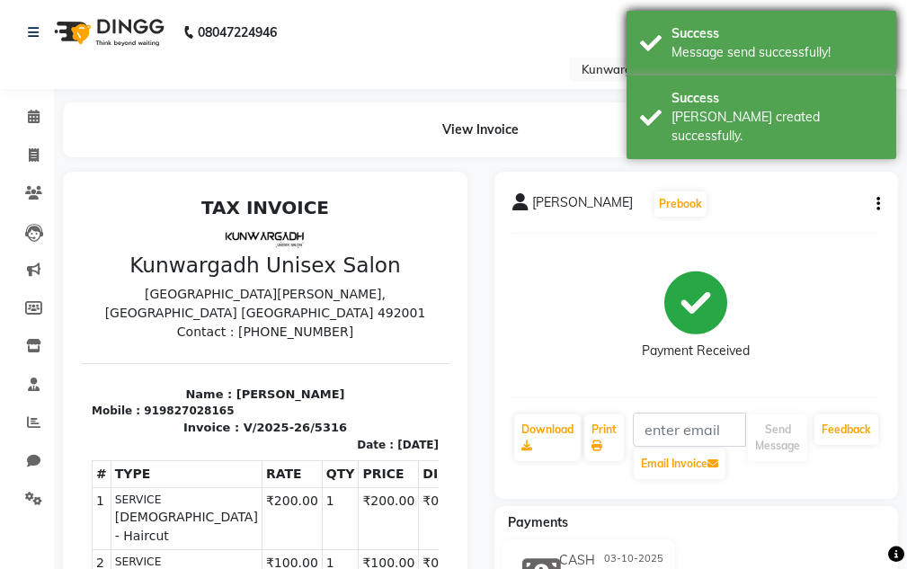
drag, startPoint x: 765, startPoint y: 93, endPoint x: 779, endPoint y: 46, distance: 48.9
click at [766, 80] on div "Success [PERSON_NAME] created successfully." at bounding box center [762, 118] width 270 height 84
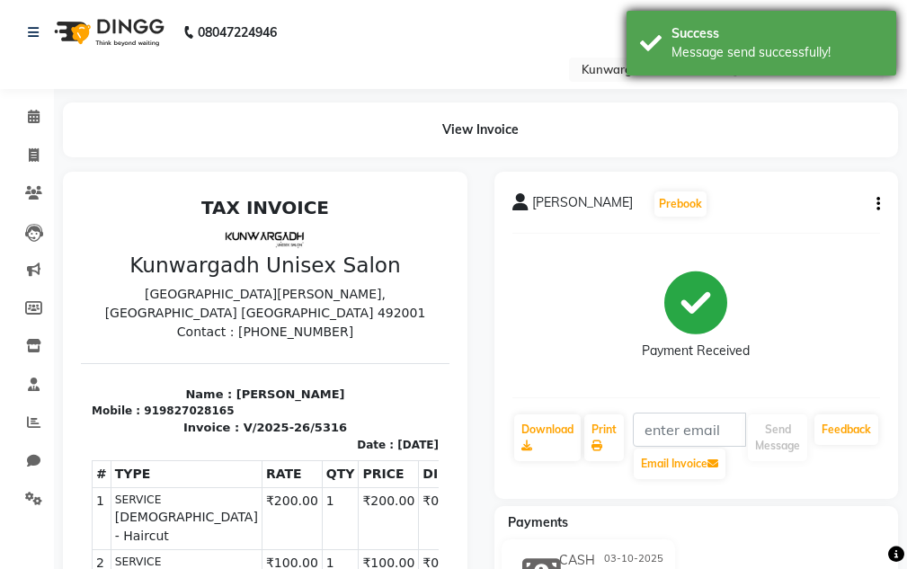
click at [783, 31] on div "Success" at bounding box center [777, 33] width 211 height 19
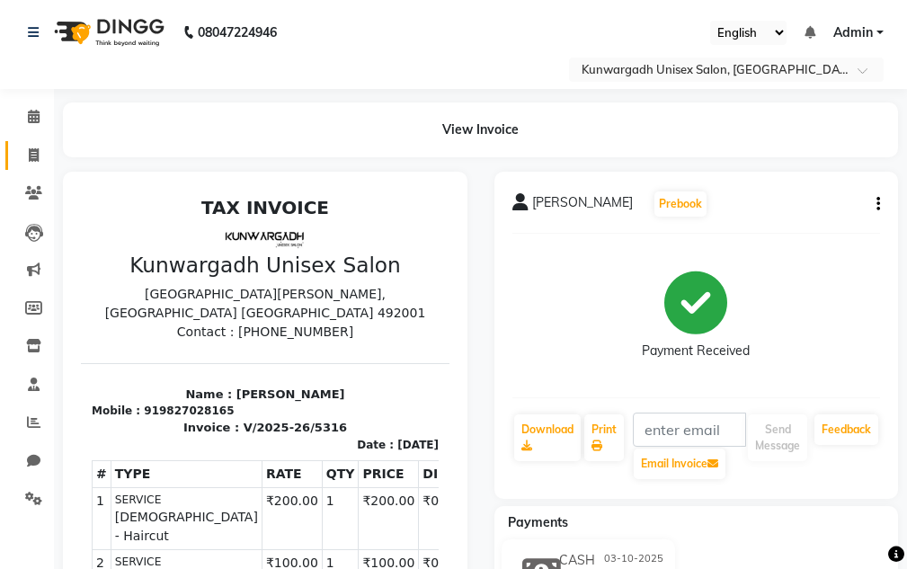
click at [22, 144] on link "Invoice" at bounding box center [26, 156] width 43 height 30
select select "service"
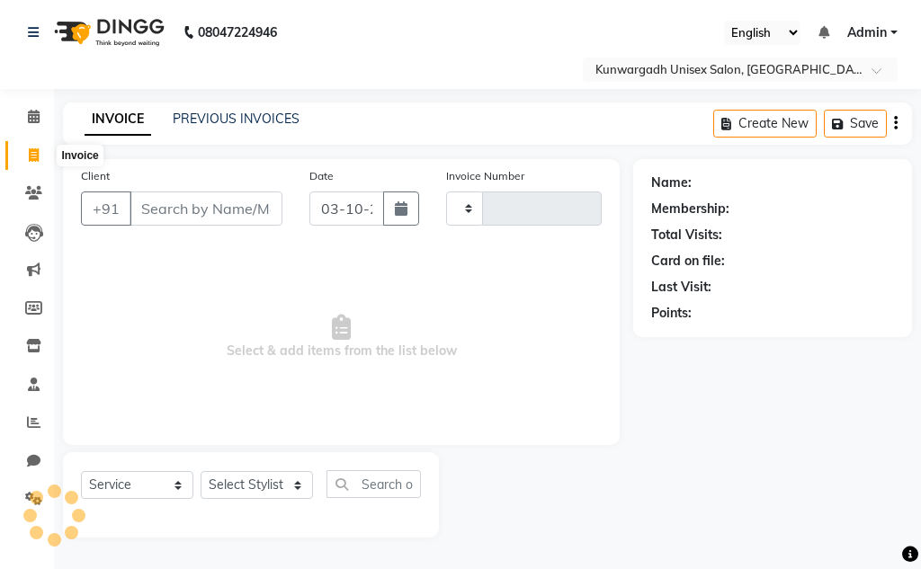
type input "5317"
select select "7931"
click at [216, 114] on link "PREVIOUS INVOICES" at bounding box center [236, 119] width 127 height 16
